Goal: Find specific page/section: Find specific page/section

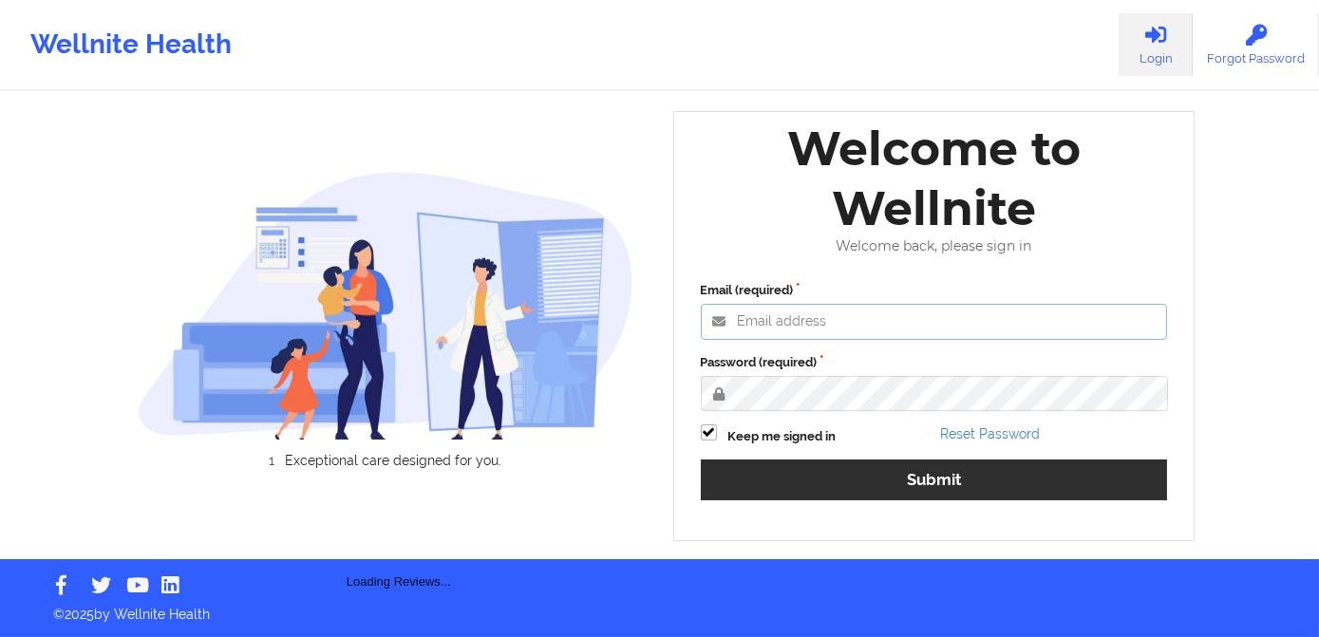
type input "[PERSON_NAME][EMAIL_ADDRESS][DOMAIN_NAME]"
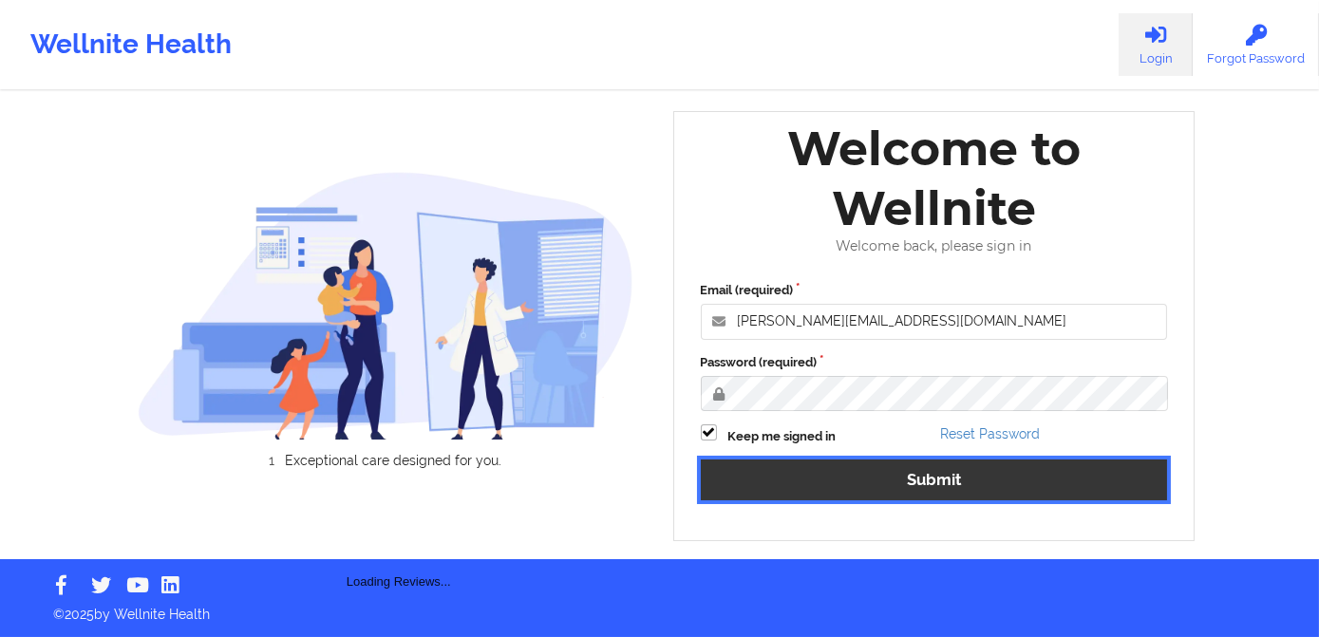
click at [916, 484] on button "Submit" at bounding box center [934, 480] width 467 height 41
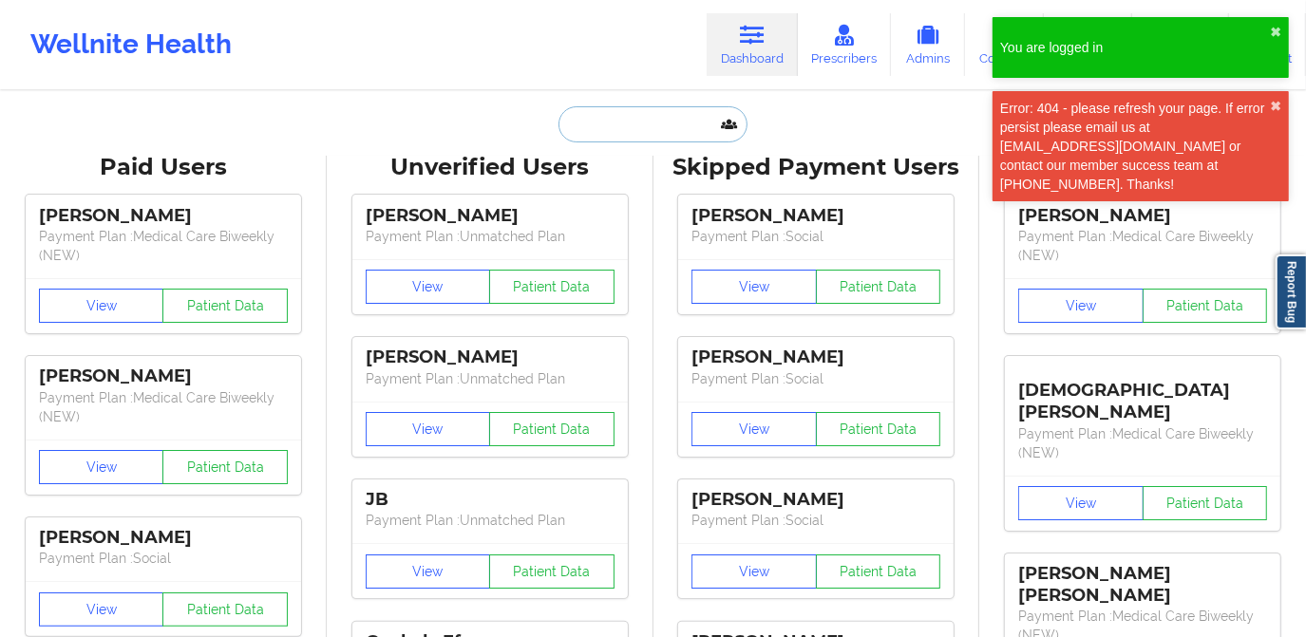
click at [612, 133] on input "text" at bounding box center [653, 124] width 188 height 36
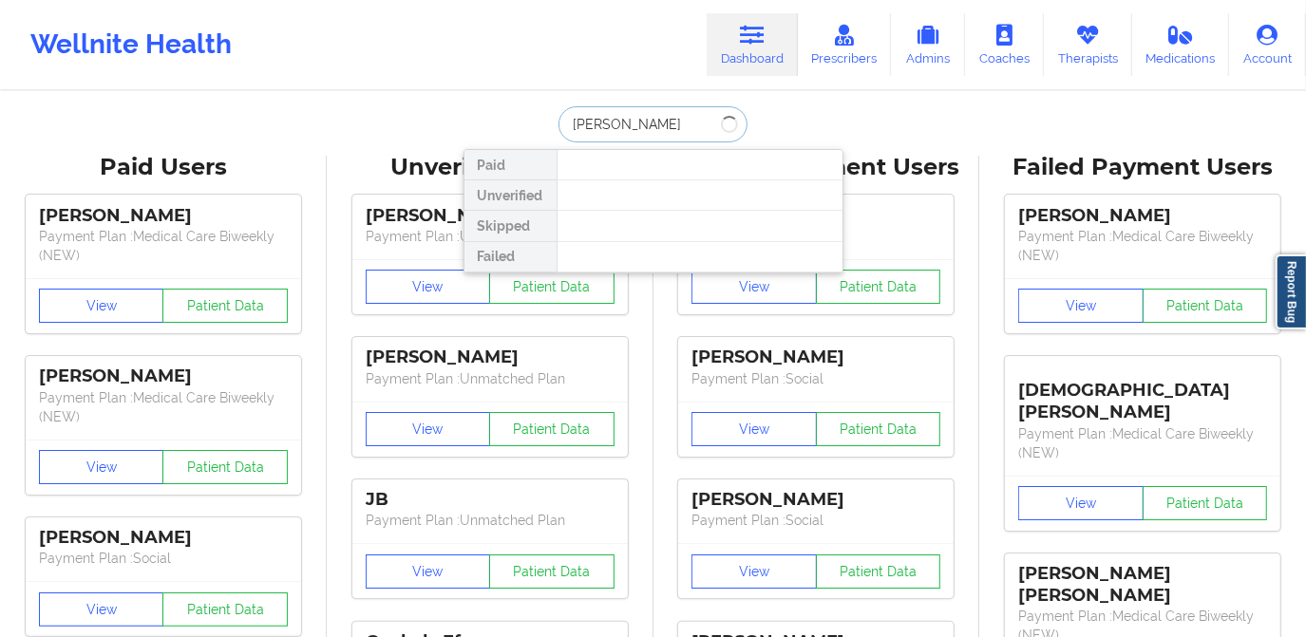
type input "[PERSON_NAME] [PERSON_NAME]"
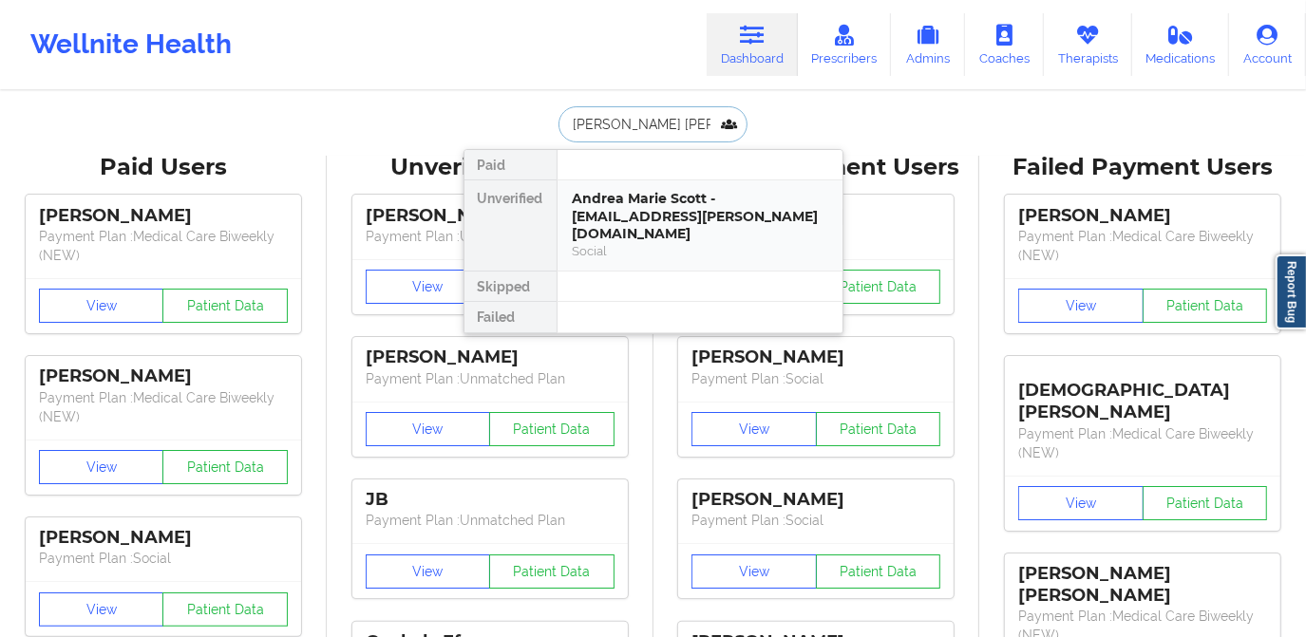
click at [652, 180] on div "Andrea Marie Scott - [EMAIL_ADDRESS][PERSON_NAME][DOMAIN_NAME] Social" at bounding box center [700, 225] width 285 height 90
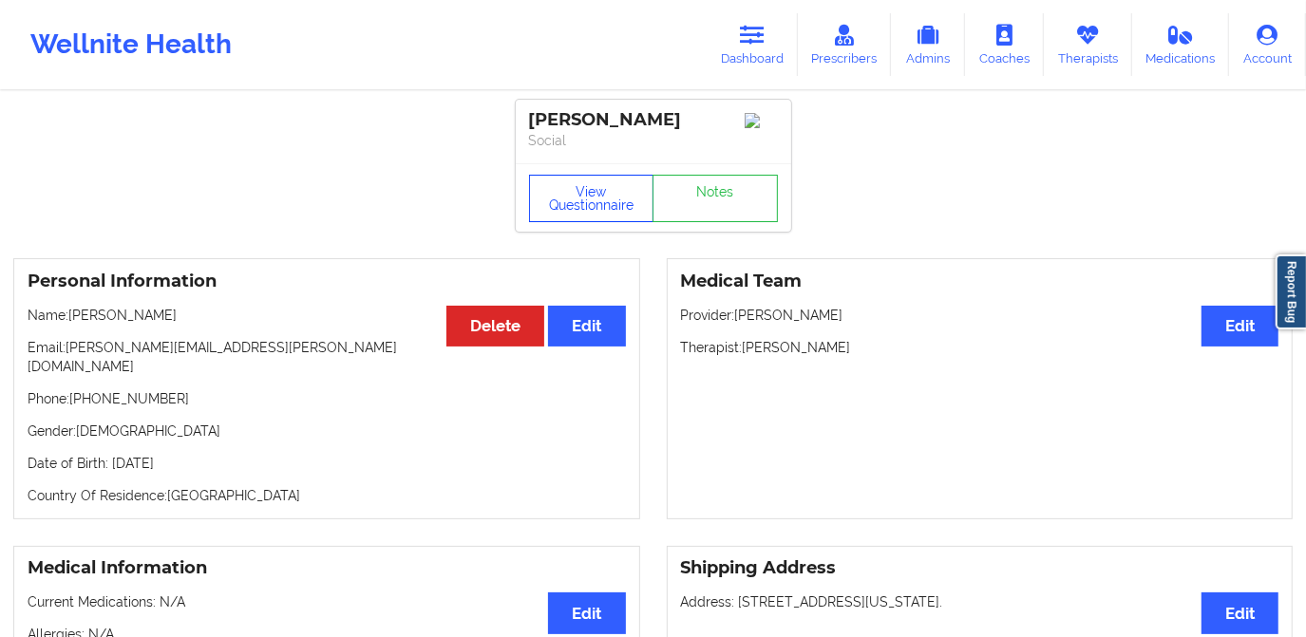
click at [592, 206] on button "View Questionnaire" at bounding box center [591, 198] width 125 height 47
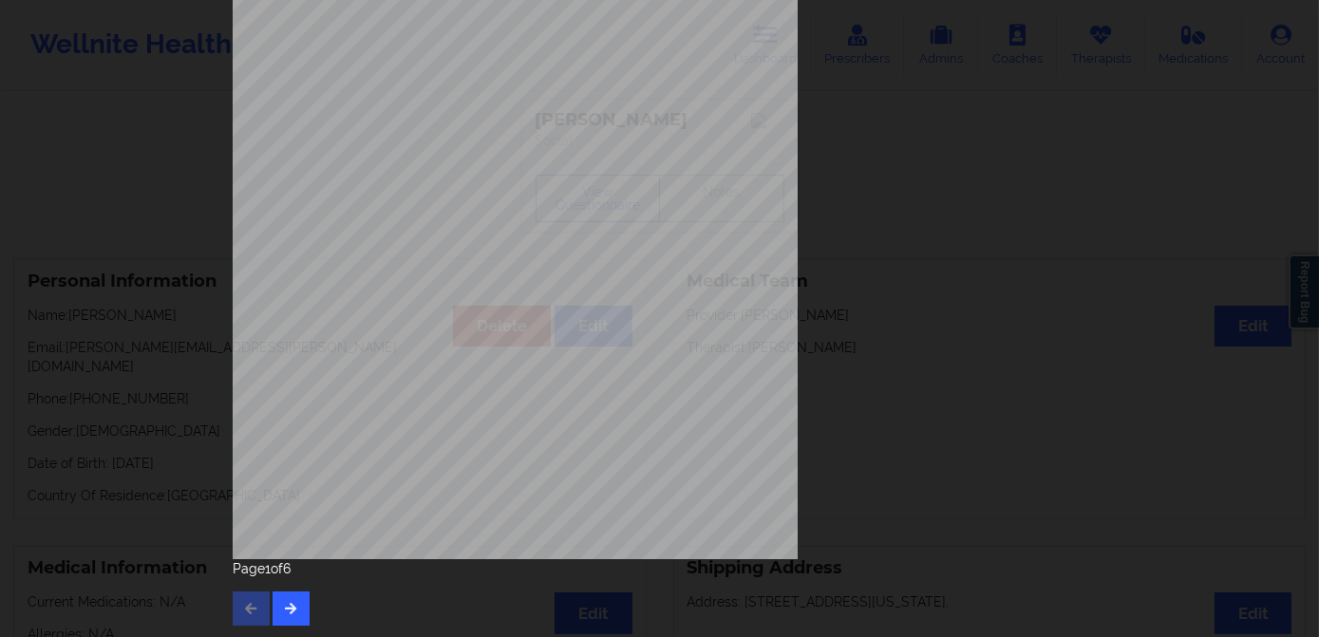
scroll to position [268, 0]
click at [283, 598] on button "button" at bounding box center [291, 608] width 37 height 34
click at [285, 612] on icon "button" at bounding box center [291, 606] width 16 height 11
click at [291, 594] on button "button" at bounding box center [291, 608] width 37 height 34
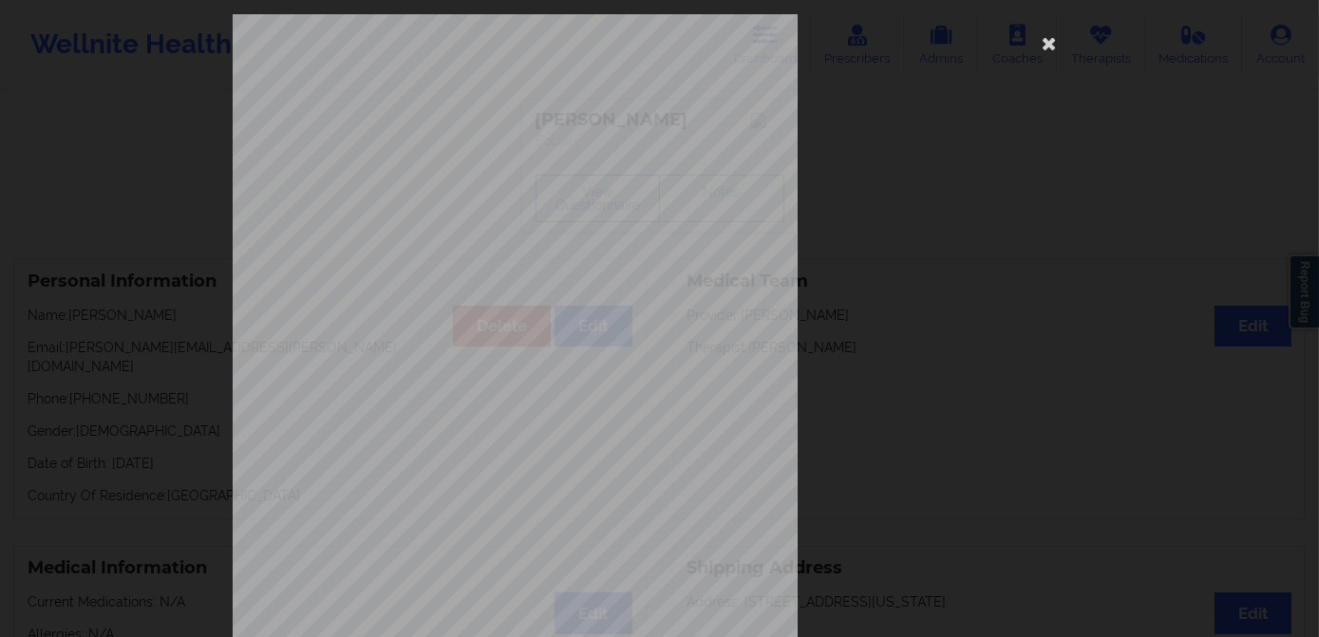
scroll to position [0, 0]
